Goal: Task Accomplishment & Management: Manage account settings

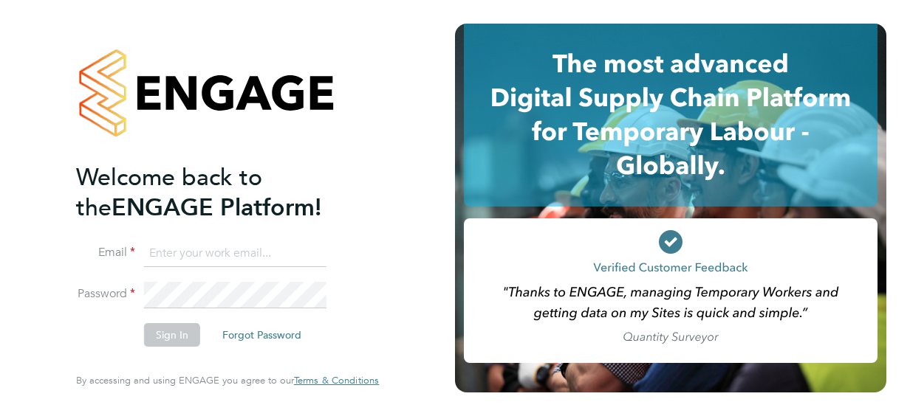
type input "[PERSON_NAME][EMAIL_ADDRESS][PERSON_NAME][DOMAIN_NAME]"
click at [155, 337] on button "Sign In" at bounding box center [172, 335] width 56 height 24
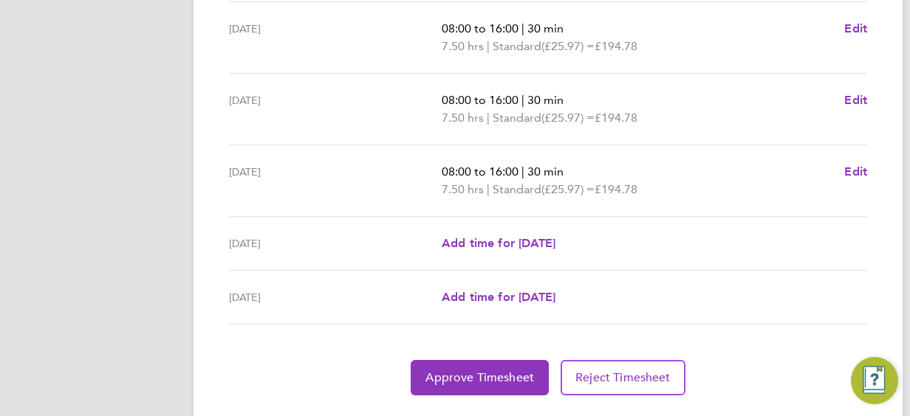
scroll to position [630, 0]
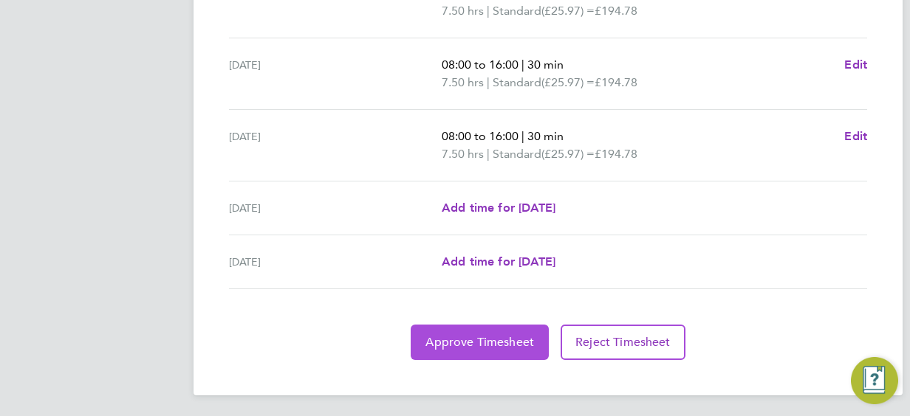
click at [492, 345] on span "Approve Timesheet" at bounding box center [479, 342] width 109 height 15
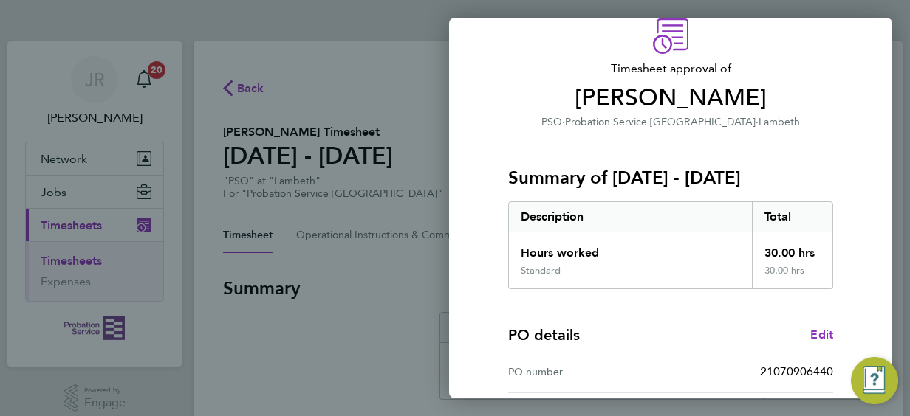
scroll to position [289, 0]
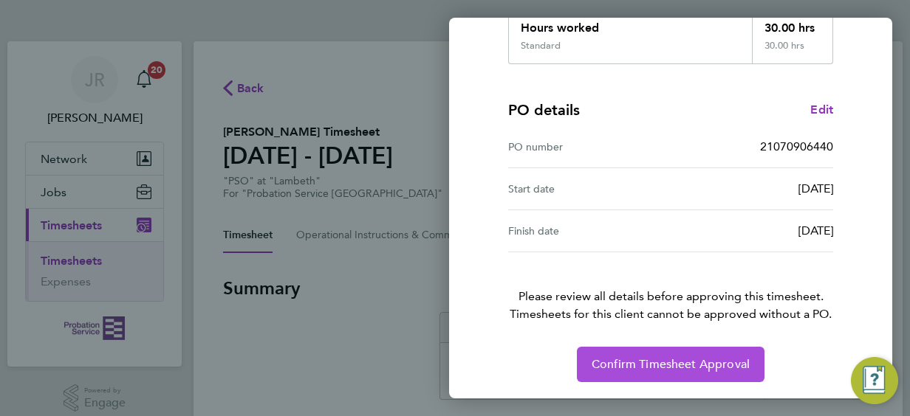
click at [665, 359] on span "Confirm Timesheet Approval" at bounding box center [670, 364] width 158 height 15
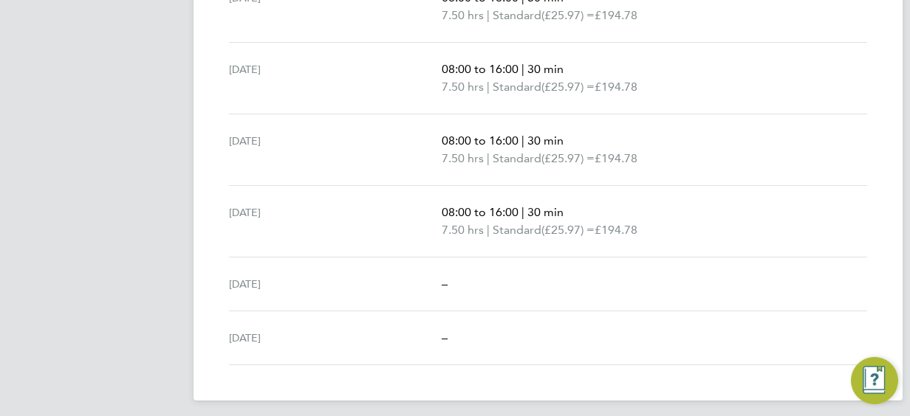
scroll to position [411, 0]
